Goal: Task Accomplishment & Management: Use online tool/utility

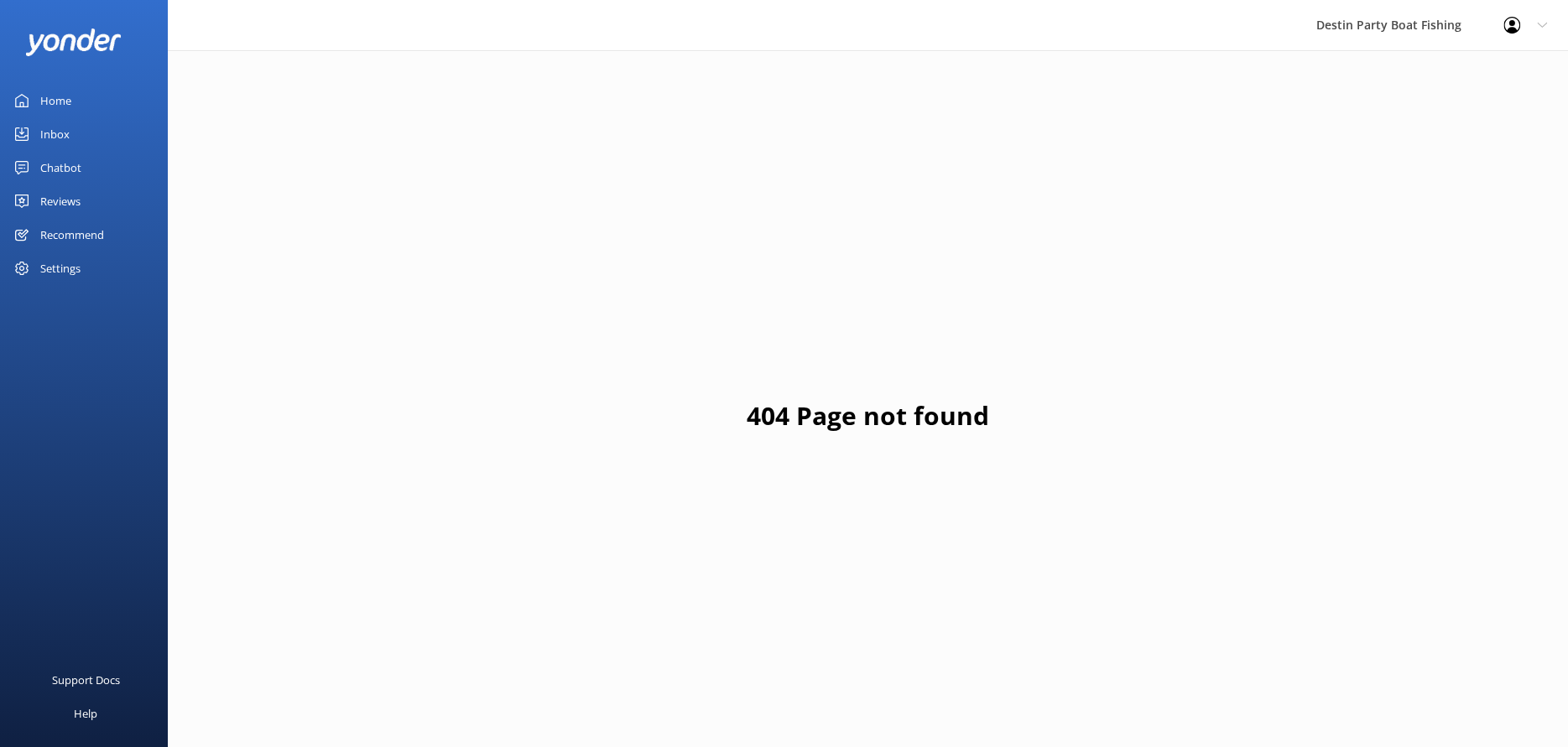
click at [72, 107] on link "Home" at bounding box center [83, 100] width 168 height 34
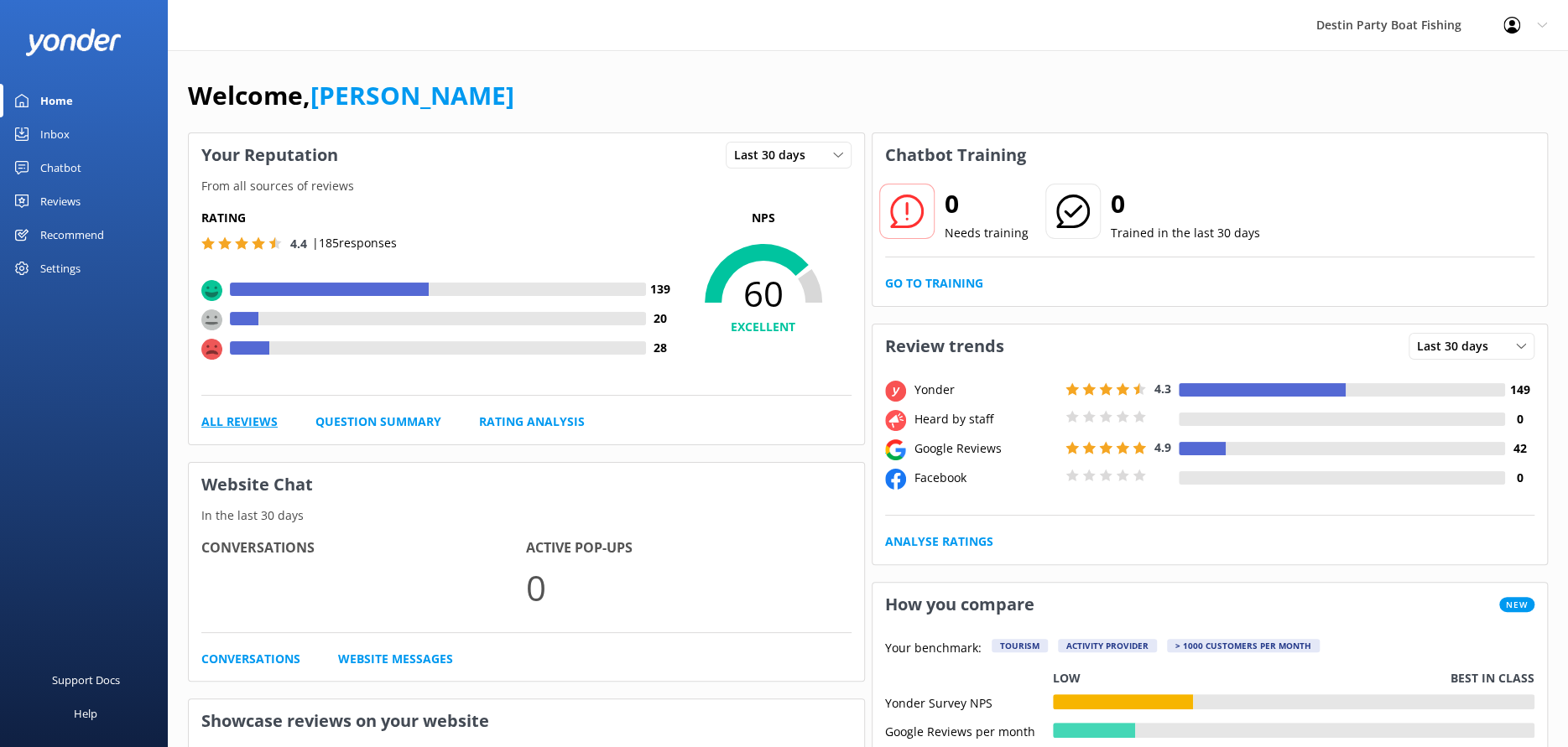
click at [250, 427] on link "All Reviews" at bounding box center [239, 422] width 77 height 18
